Goal: Information Seeking & Learning: Learn about a topic

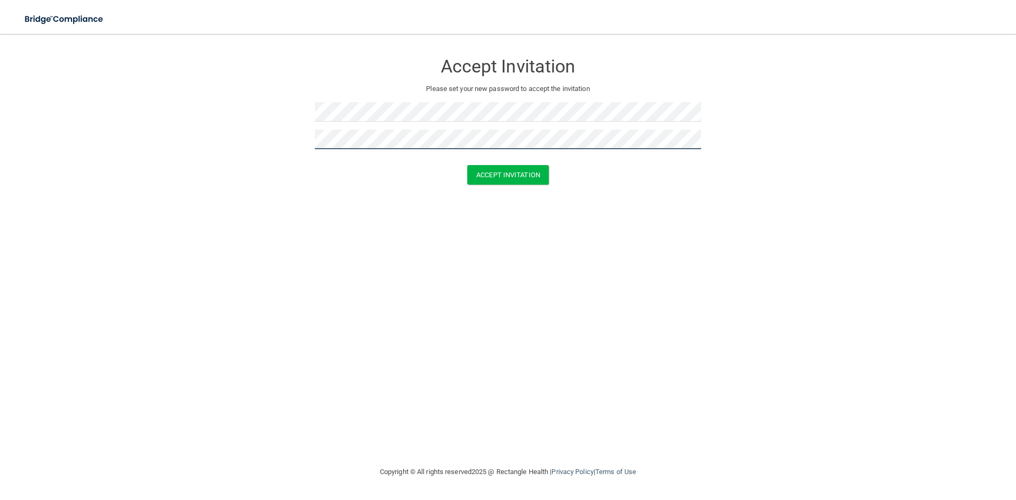
click at [467, 165] on button "Accept Invitation" at bounding box center [507, 175] width 81 height 20
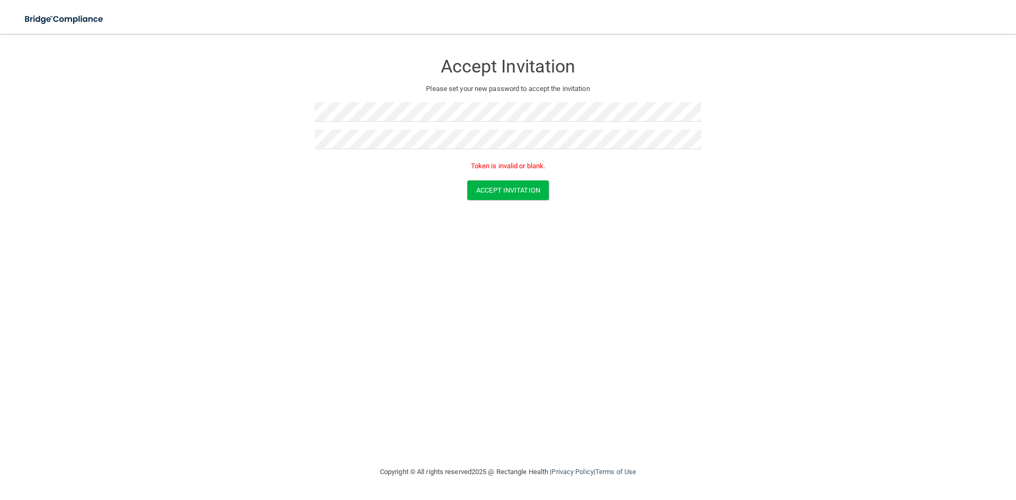
click at [676, 281] on div "Accept Invitation Please set your new password to accept the invitation Token i…" at bounding box center [508, 249] width 974 height 411
click at [504, 173] on button "Accept Invitation" at bounding box center [507, 175] width 81 height 20
click at [163, 94] on form "Accept Invitation Please set your new password to accept the invitation Token i…" at bounding box center [508, 128] width 974 height 168
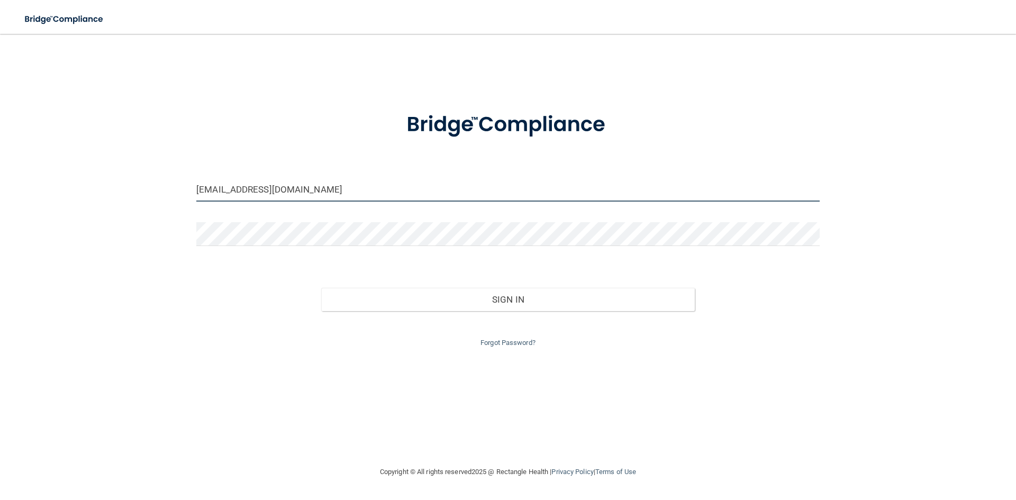
click at [342, 190] on input "misti_berry@hotmail.com" at bounding box center [507, 190] width 623 height 24
drag, startPoint x: 350, startPoint y: 188, endPoint x: 39, endPoint y: 172, distance: 311.5
click at [44, 175] on div "misti_berry@hotmail.com Invalid email/password. You don't have permission to ac…" at bounding box center [508, 249] width 974 height 411
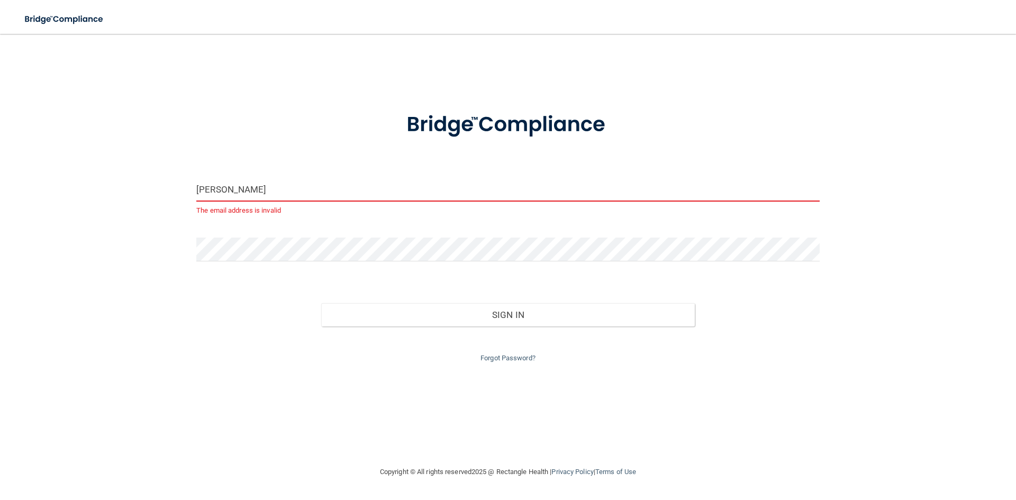
type input "[EMAIL_ADDRESS][DOMAIN_NAME]"
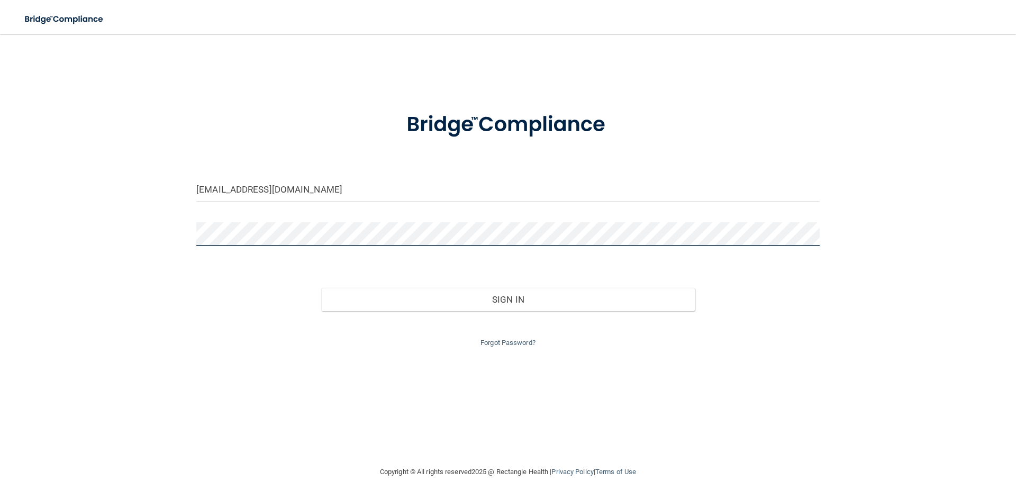
click at [34, 222] on div "brentmooredds@yahoo.com Invalid email/password. You don't have permission to ac…" at bounding box center [508, 249] width 974 height 411
click at [321, 288] on button "Sign In" at bounding box center [508, 299] width 374 height 23
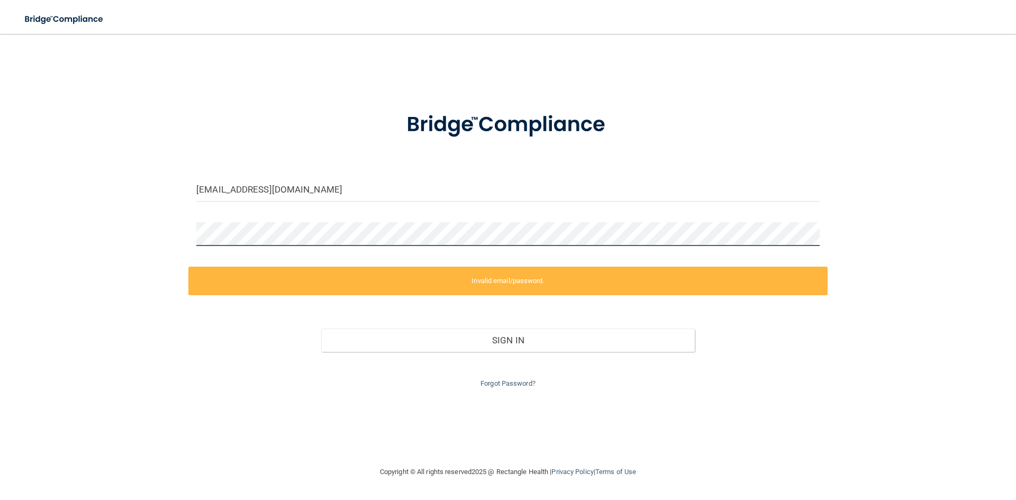
click at [69, 215] on div "brentmooredds@yahoo.com Invalid email/password. You don't have permission to ac…" at bounding box center [508, 249] width 974 height 411
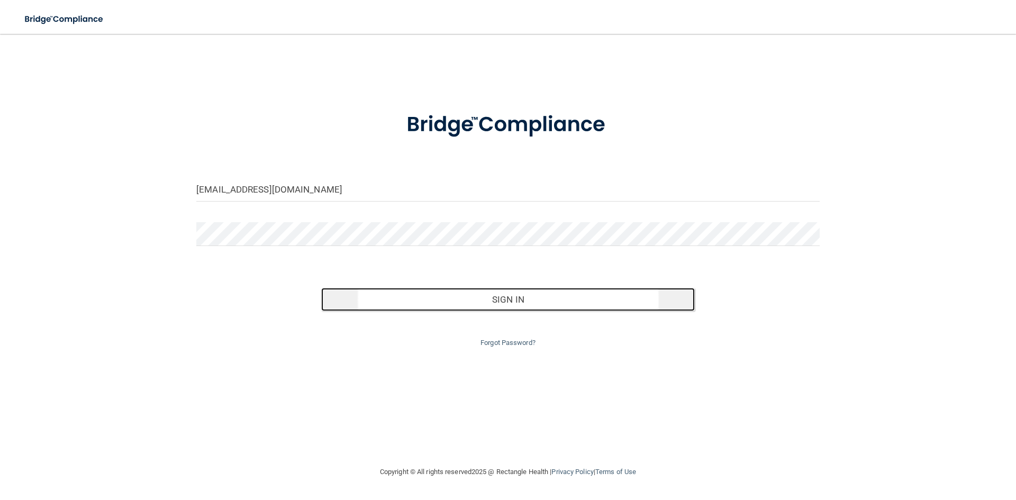
click at [520, 305] on button "Sign In" at bounding box center [508, 299] width 374 height 23
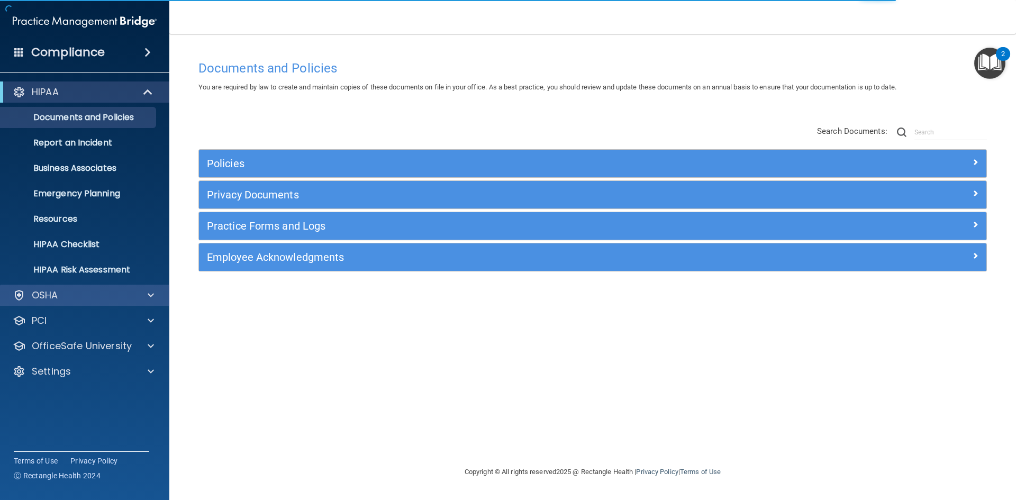
click at [143, 302] on div "OSHA" at bounding box center [85, 295] width 170 height 21
click at [149, 297] on span at bounding box center [151, 295] width 6 height 13
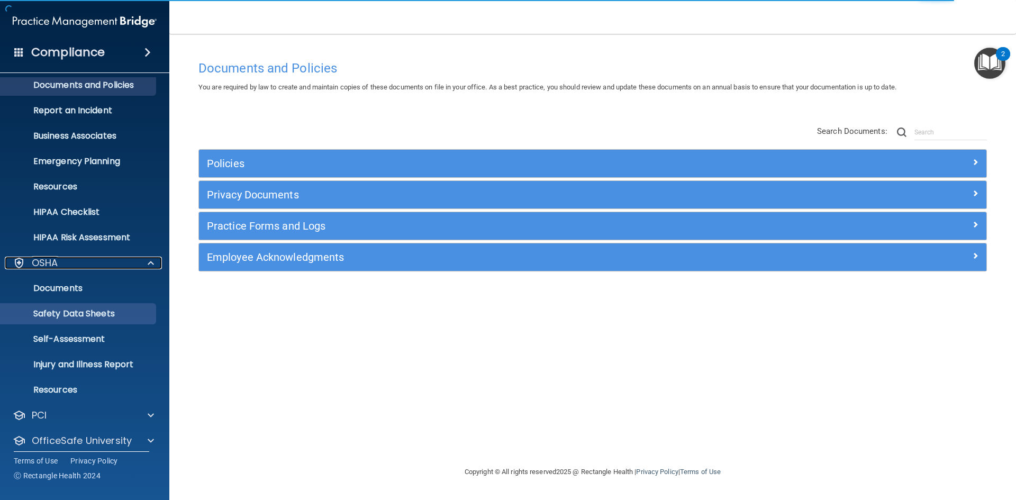
scroll to position [66, 0]
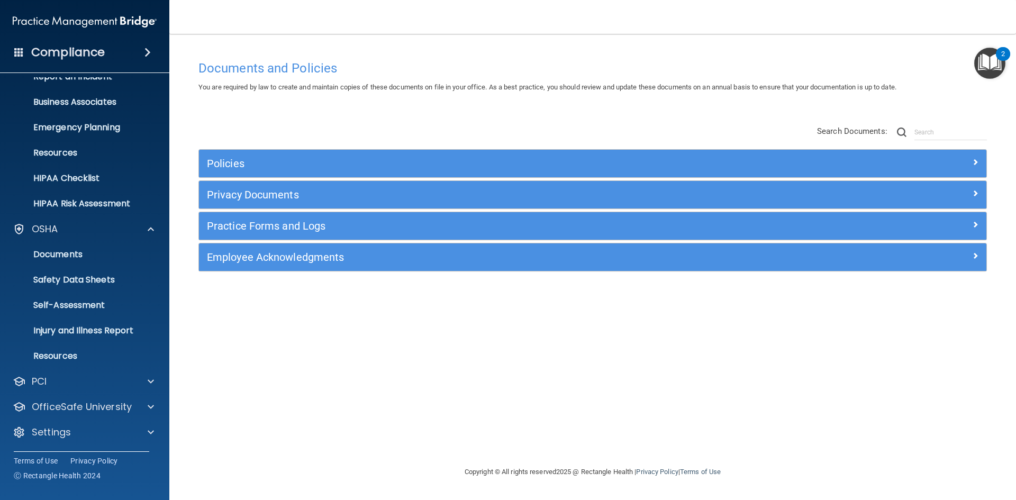
click at [149, 392] on div "HIPAA Documents and Policies Report an Incident Business Associates Emergency P…" at bounding box center [85, 231] width 170 height 440
click at [144, 414] on div "OfficeSafe University" at bounding box center [85, 406] width 170 height 21
click at [142, 408] on div at bounding box center [149, 407] width 26 height 13
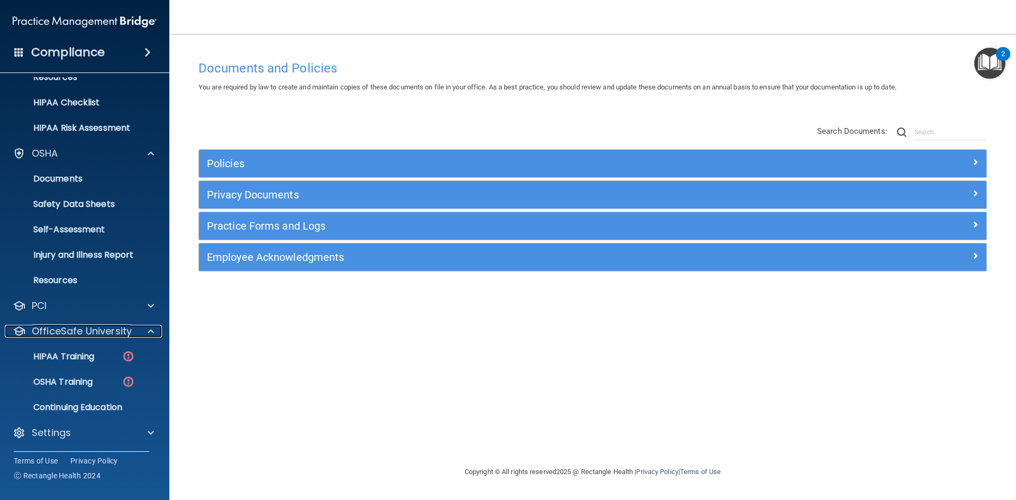
scroll to position [142, 0]
click at [103, 360] on div "HIPAA Training" at bounding box center [79, 356] width 144 height 11
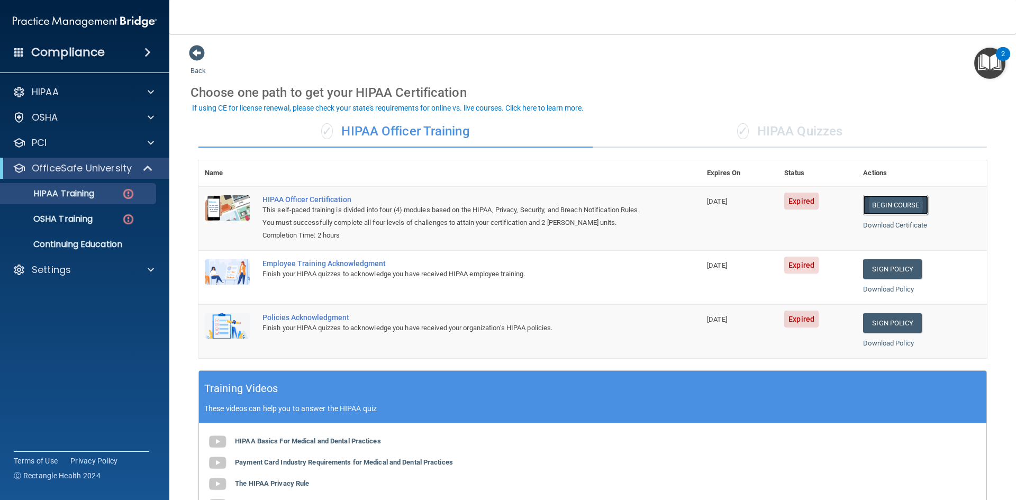
click at [889, 205] on link "Begin Course" at bounding box center [895, 205] width 65 height 20
click at [899, 202] on link "Begin Course" at bounding box center [895, 205] width 65 height 20
click at [888, 268] on link "Sign Policy" at bounding box center [892, 269] width 59 height 20
click at [904, 328] on link "Sign Policy" at bounding box center [892, 323] width 59 height 20
click at [766, 120] on div "✓ HIPAA Quizzes" at bounding box center [790, 132] width 394 height 32
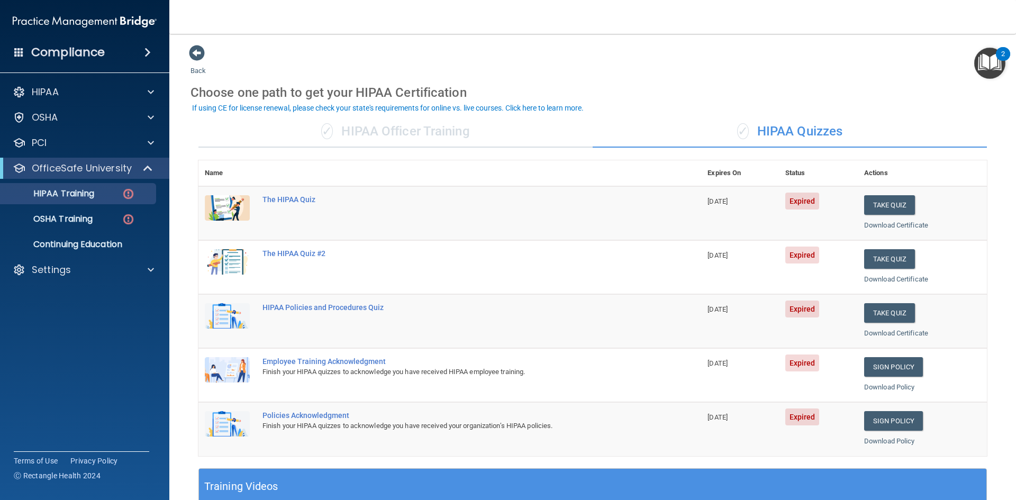
click at [421, 130] on div "✓ HIPAA Officer Training" at bounding box center [395, 132] width 394 height 32
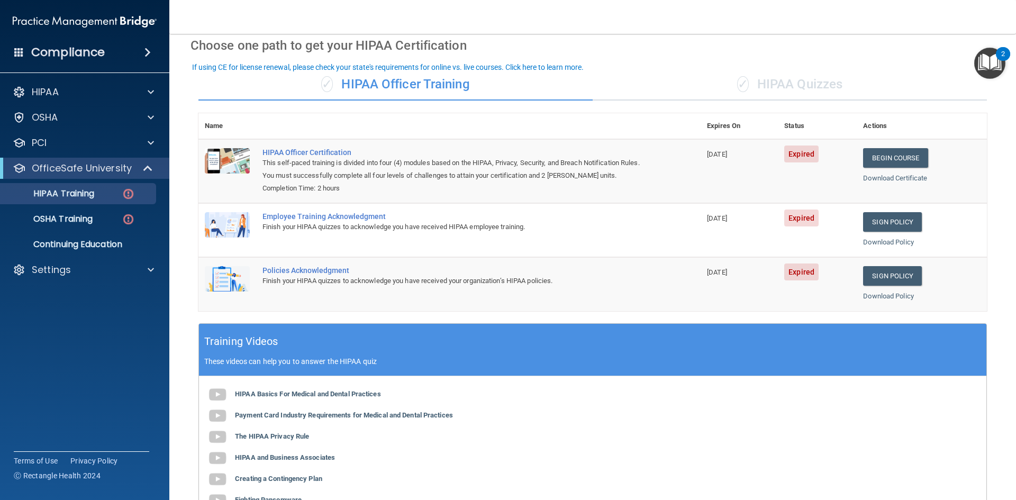
scroll to position [41, 0]
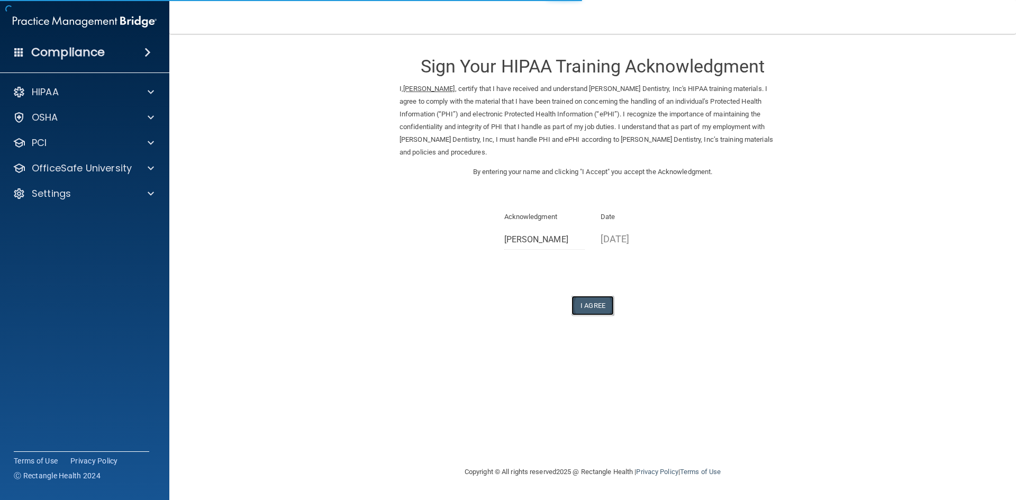
click at [593, 311] on button "I Agree" at bounding box center [592, 306] width 42 height 20
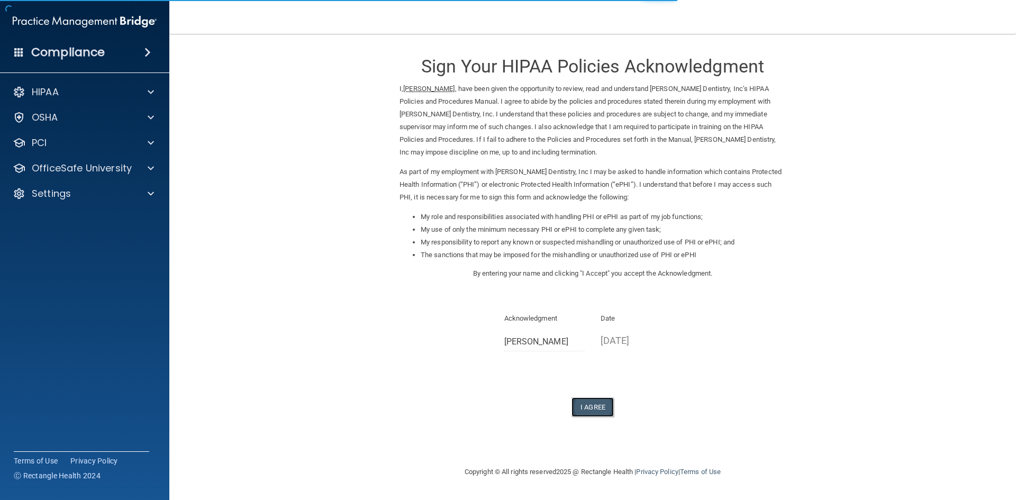
click at [610, 403] on button "I Agree" at bounding box center [592, 407] width 42 height 20
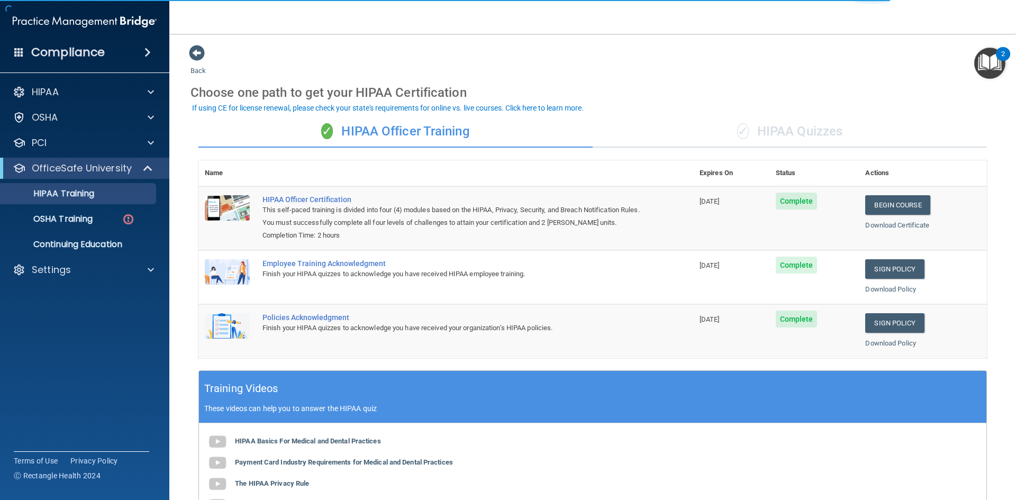
click at [761, 129] on div "✓ HIPAA Quizzes" at bounding box center [790, 132] width 394 height 32
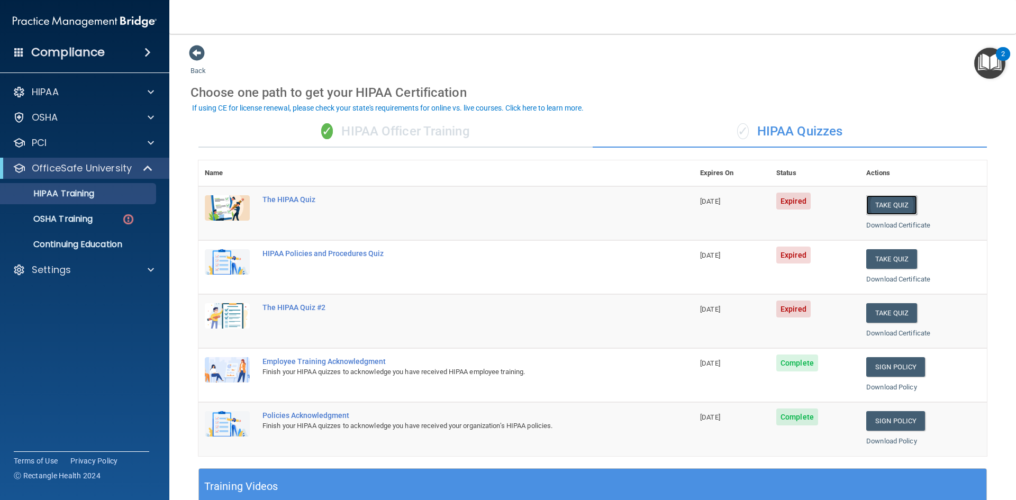
click at [879, 204] on button "Take Quiz" at bounding box center [891, 205] width 51 height 20
